Goal: Check status: Check status

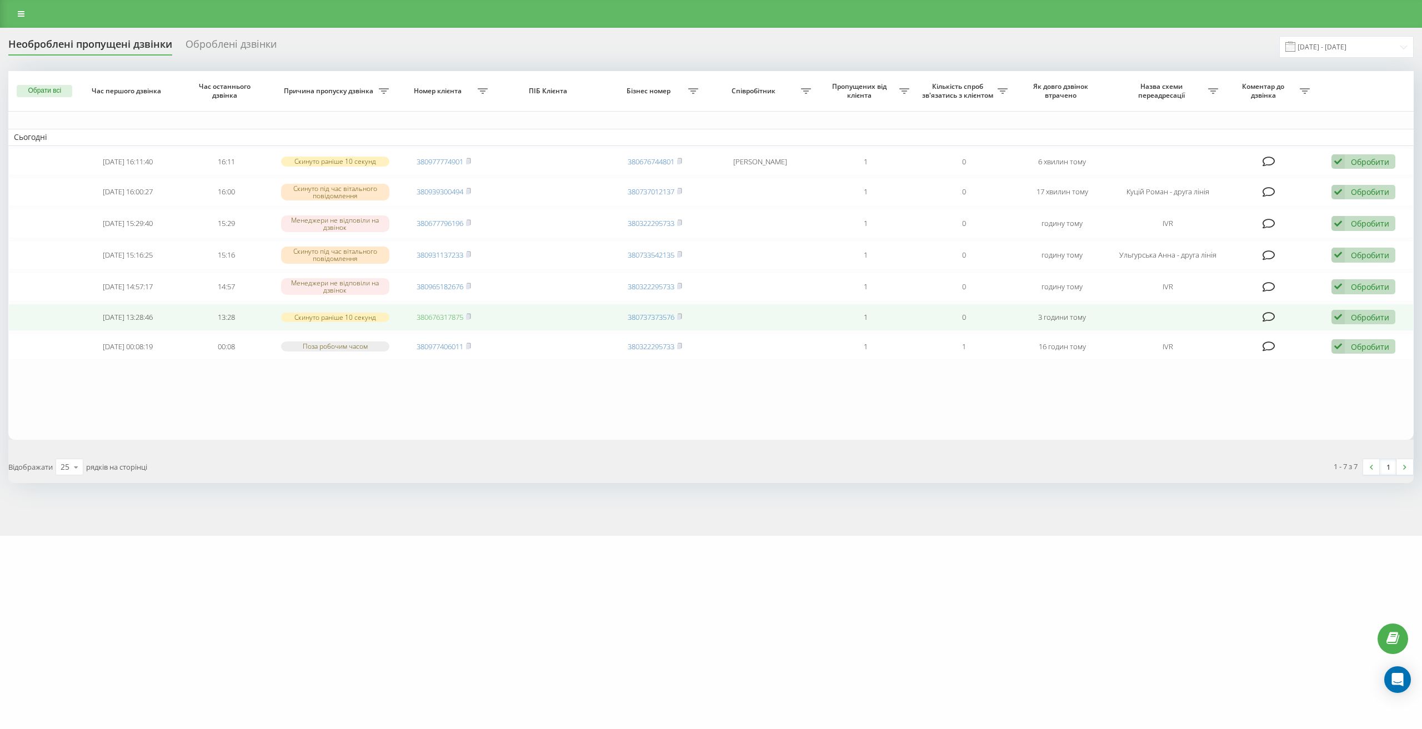
drag, startPoint x: 450, startPoint y: 311, endPoint x: 446, endPoint y: 317, distance: 7.6
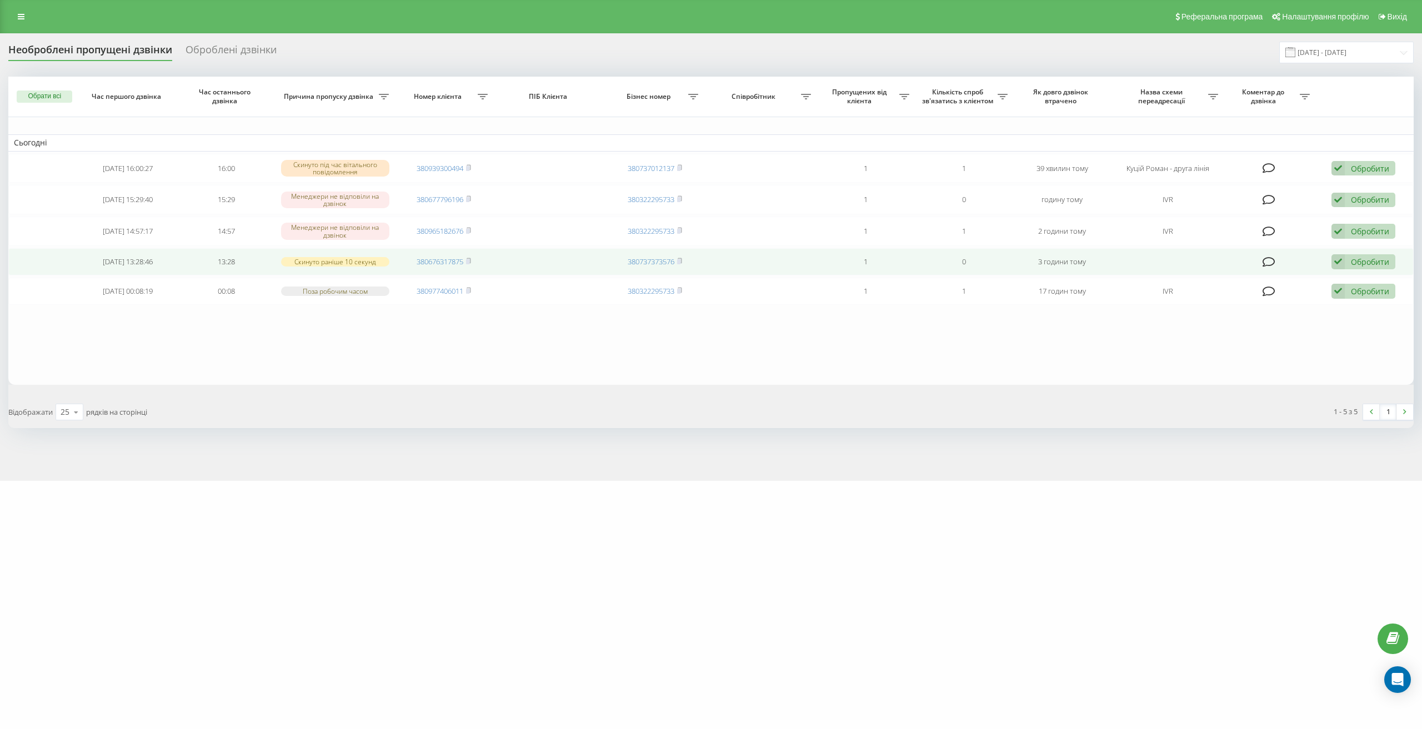
click at [1342, 259] on icon at bounding box center [1337, 261] width 13 height 15
click at [1330, 295] on span "Зв'язався з клієнтом за допомогою іншого каналу" at bounding box center [1291, 299] width 190 height 11
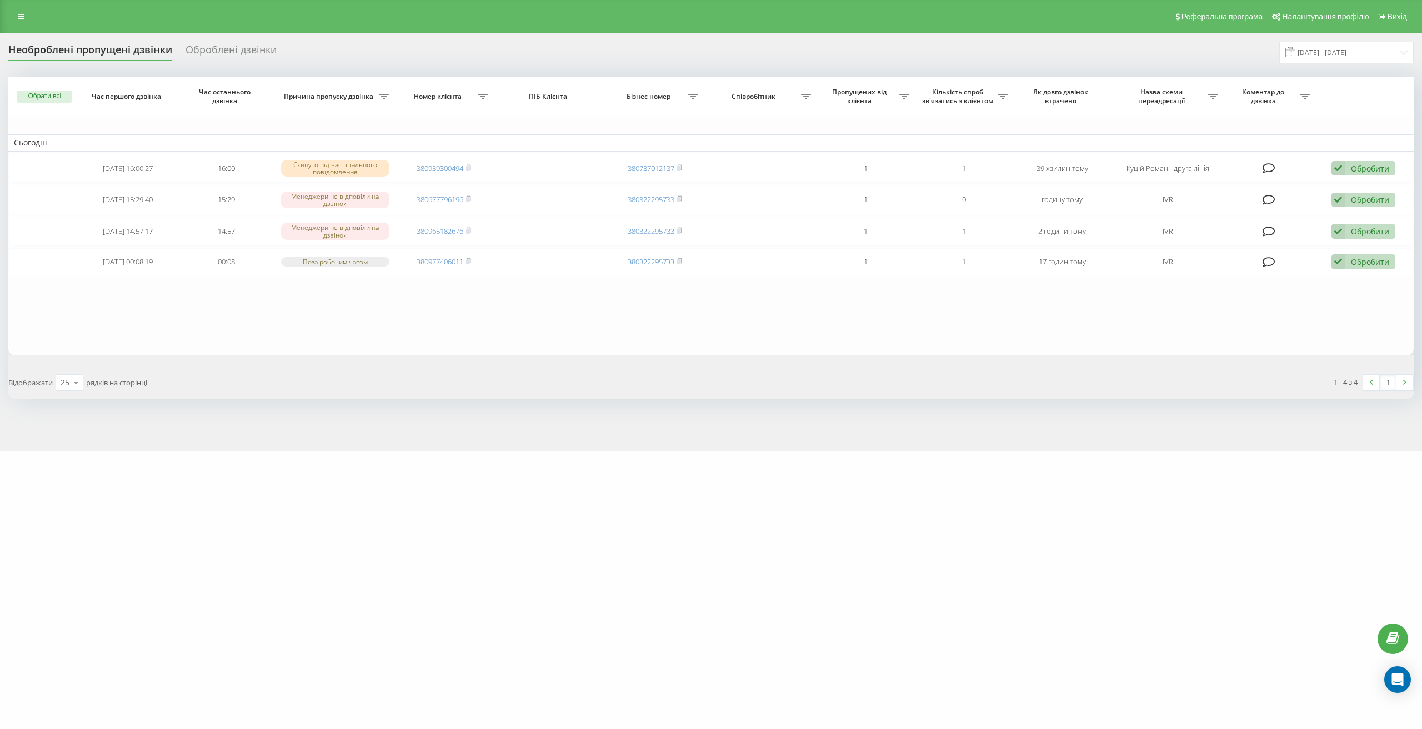
click at [567, 571] on div "miidvir.ua Проекти miidvir.ua Центр звернень Журнал дзвінків Журнал повідомлень…" at bounding box center [711, 364] width 1422 height 729
